Goal: Information Seeking & Learning: Learn about a topic

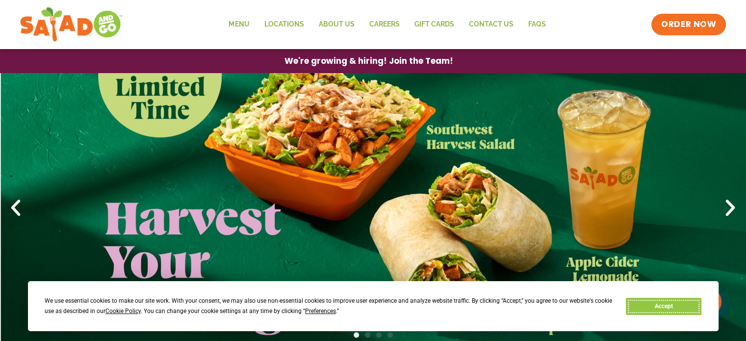
click at [679, 306] on button "Accept" at bounding box center [664, 306] width 76 height 17
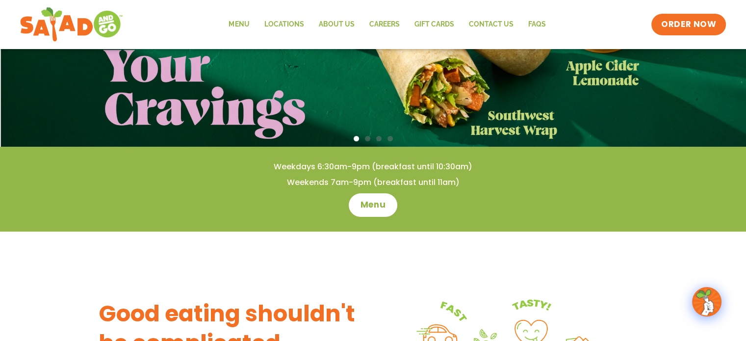
scroll to position [245, 0]
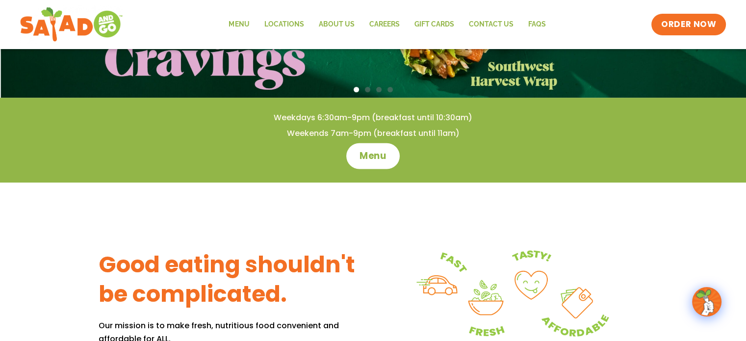
click at [363, 158] on span "Menu" at bounding box center [373, 156] width 28 height 13
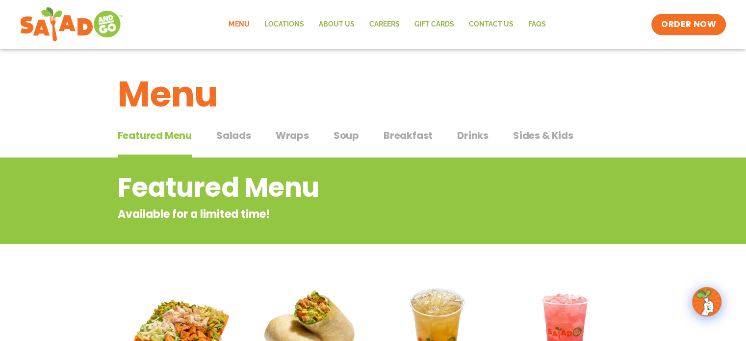
click at [287, 130] on span "Wraps" at bounding box center [292, 135] width 33 height 15
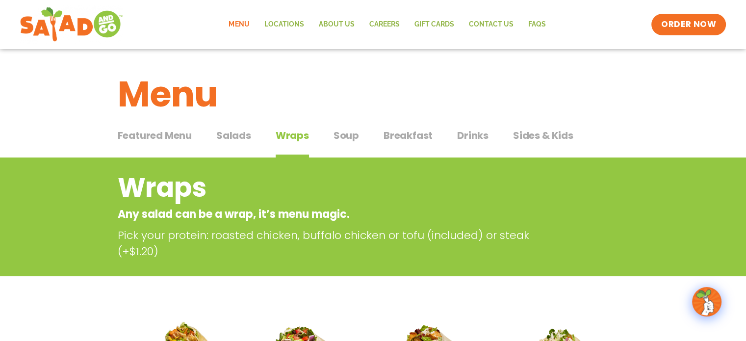
click at [343, 133] on span "Soup" at bounding box center [347, 135] width 26 height 15
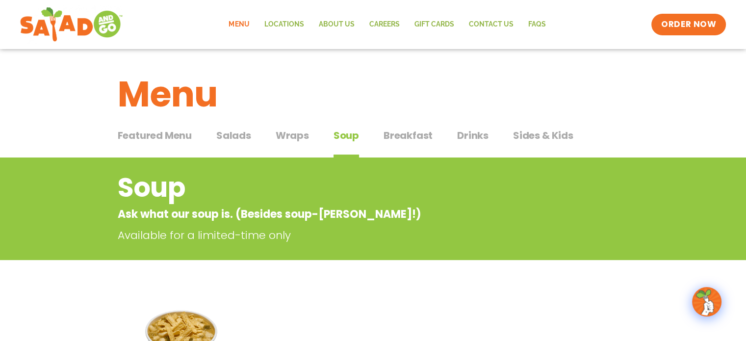
click at [225, 135] on span "Salads" at bounding box center [233, 135] width 35 height 15
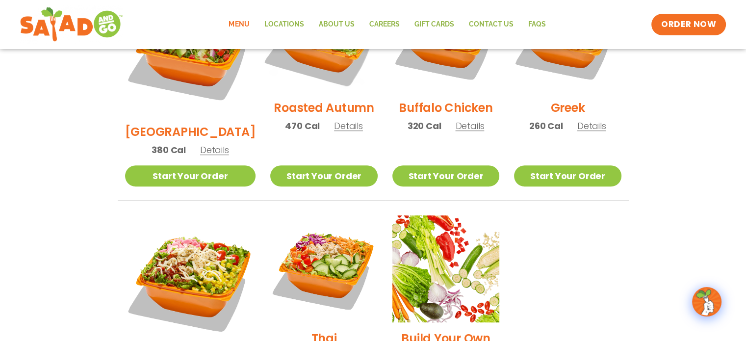
scroll to position [638, 0]
